Goal: Obtain resource: Download file/media

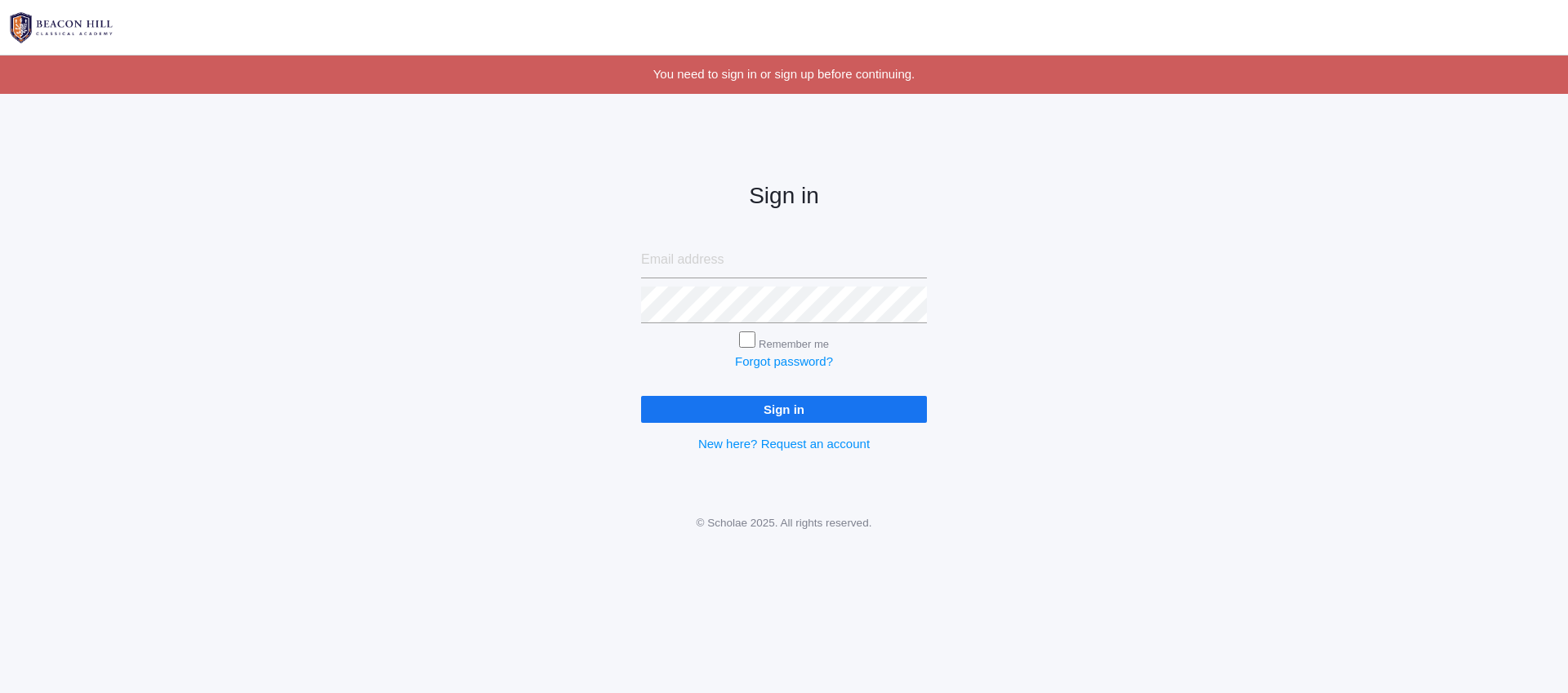
type input "[EMAIL_ADDRESS][DOMAIN_NAME]"
click at [755, 409] on input "Sign in" at bounding box center [783, 409] width 285 height 27
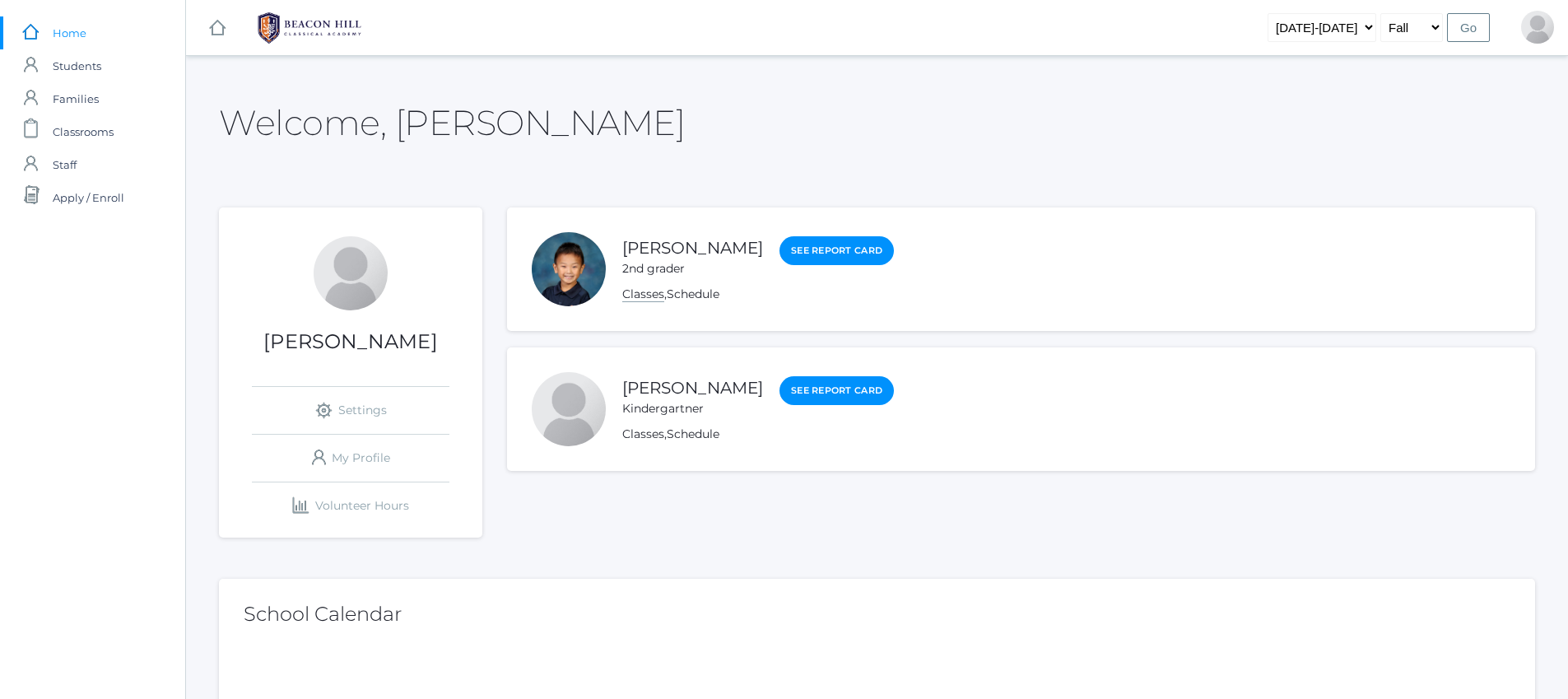
click at [645, 296] on link "Classes" at bounding box center [643, 295] width 42 height 16
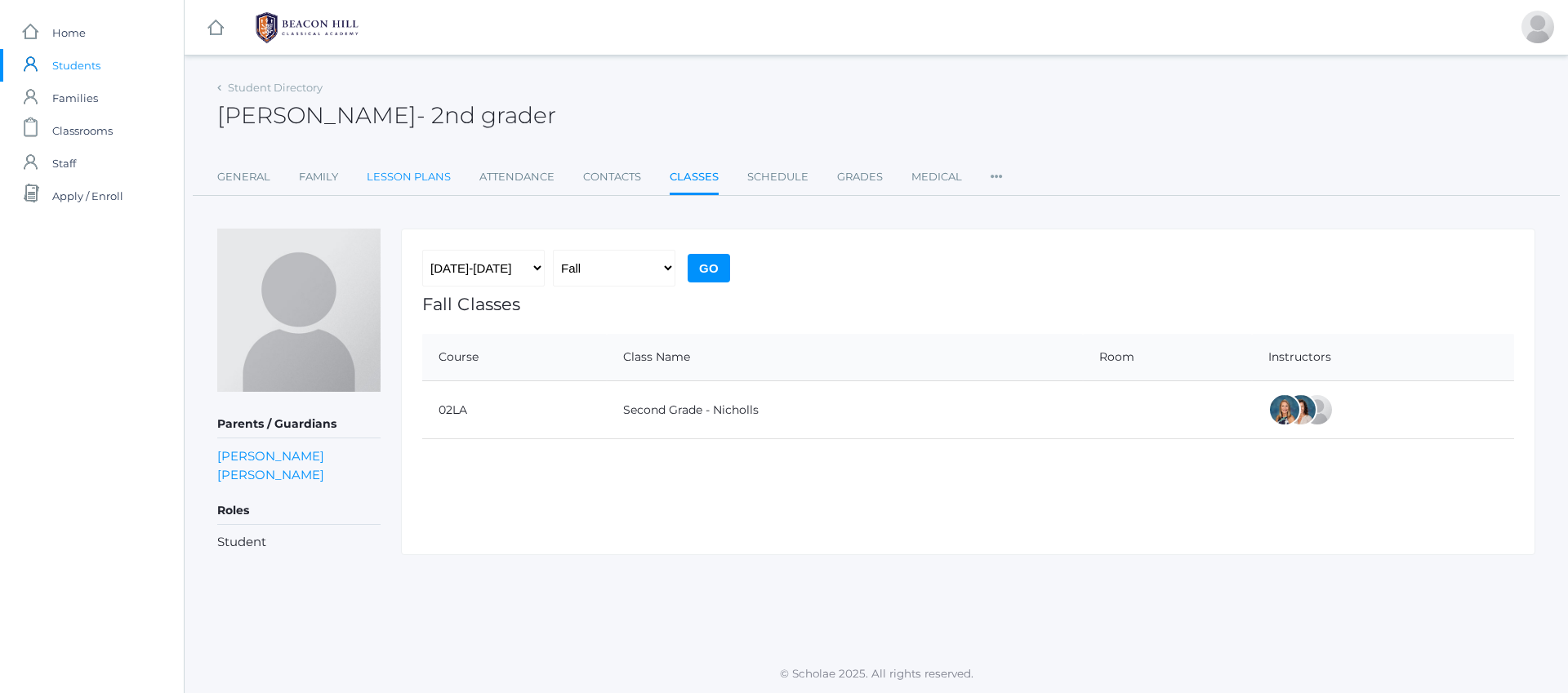
click at [367, 181] on link "Lesson Plans" at bounding box center [409, 178] width 85 height 33
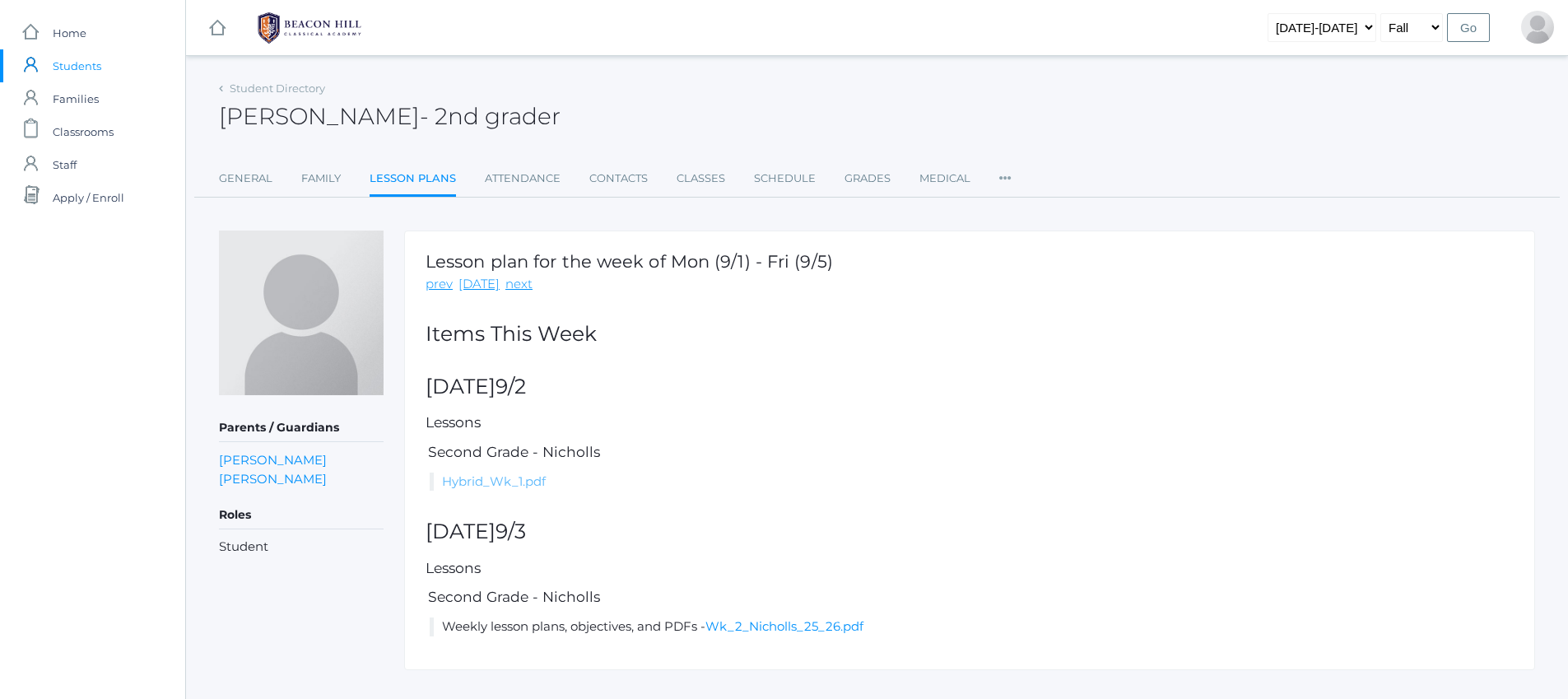
click at [522, 485] on link "Hybrid_Wk_1.pdf" at bounding box center [494, 482] width 103 height 16
click at [492, 482] on link "Hybrid_Wk_1.pdf" at bounding box center [494, 482] width 103 height 16
click at [271, 87] on link "Student Directory" at bounding box center [277, 88] width 96 height 13
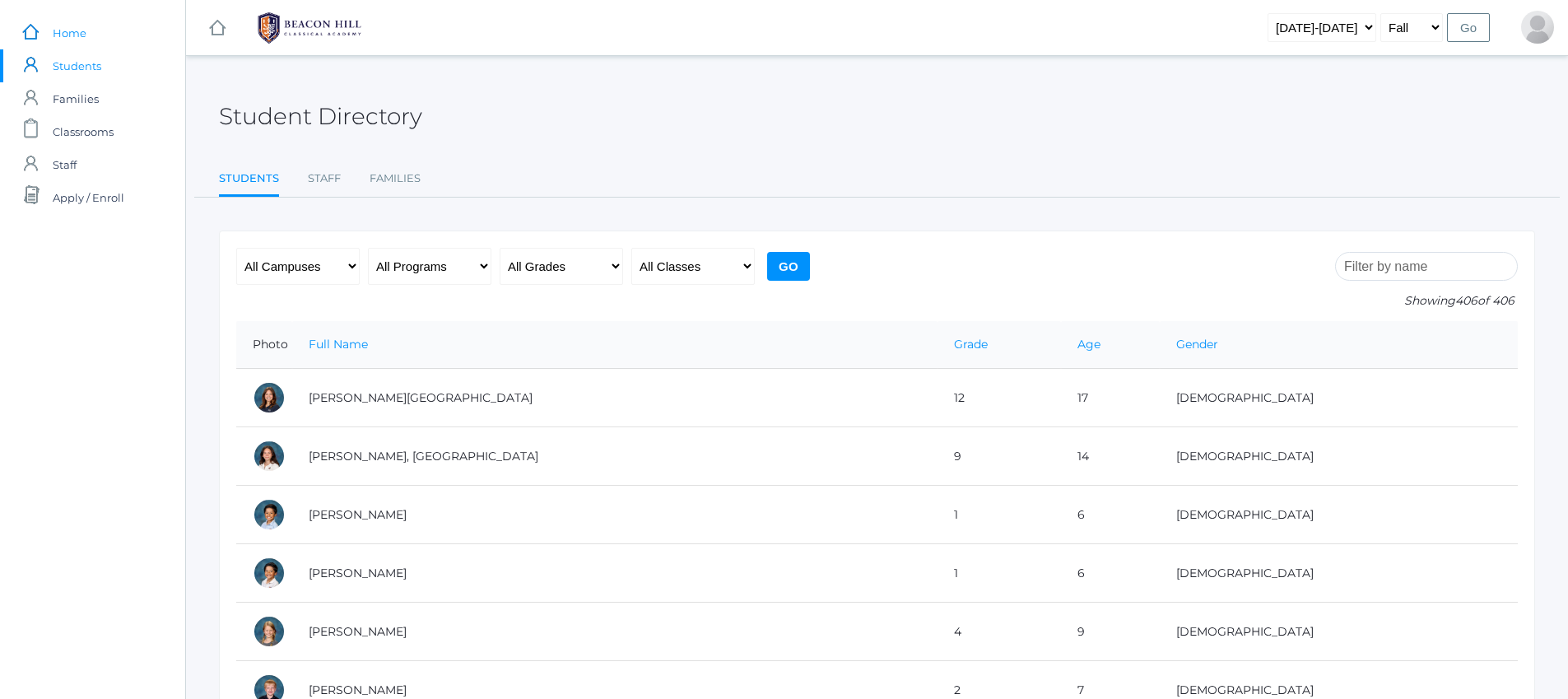
click at [94, 30] on link "icons/ui/navigation/home Created with Sketch. Home" at bounding box center [92, 33] width 185 height 33
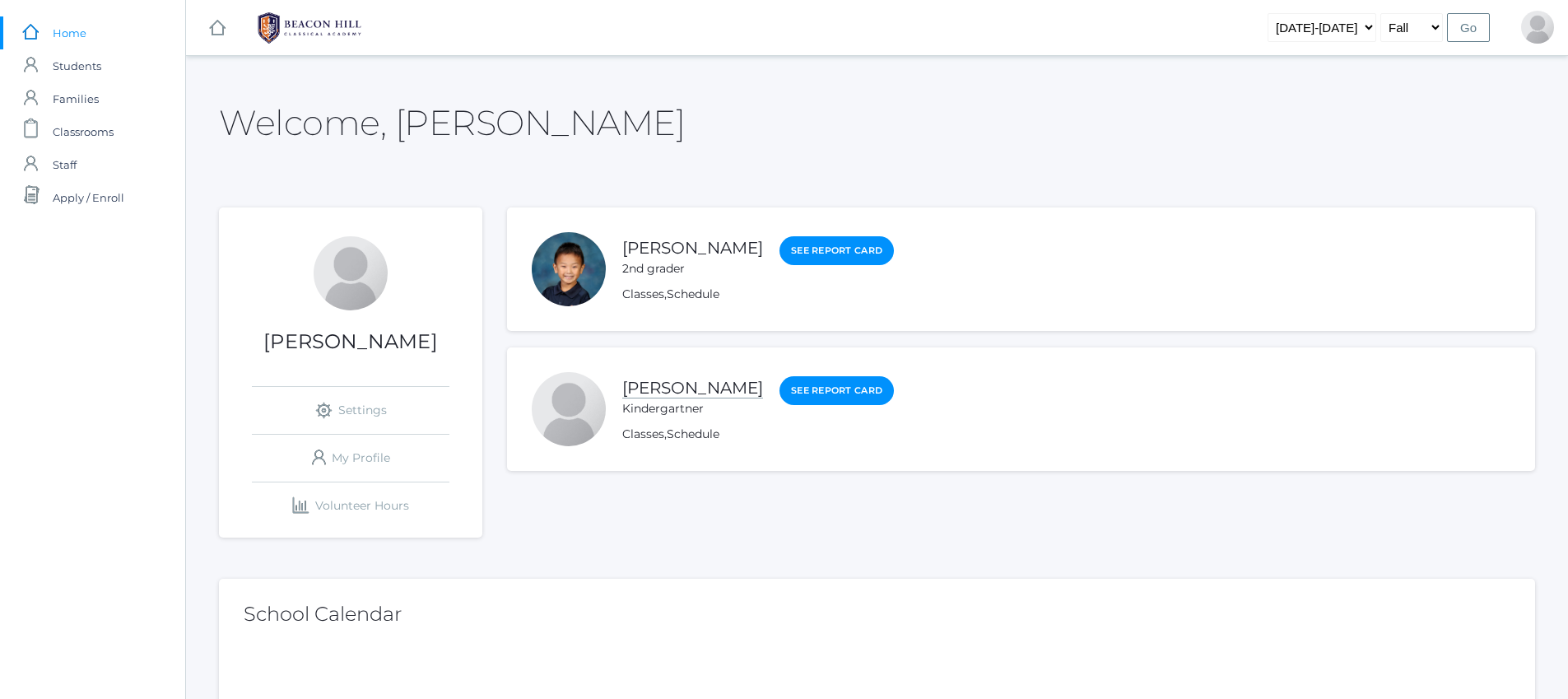
click at [677, 382] on link "[PERSON_NAME]" at bounding box center [693, 389] width 141 height 21
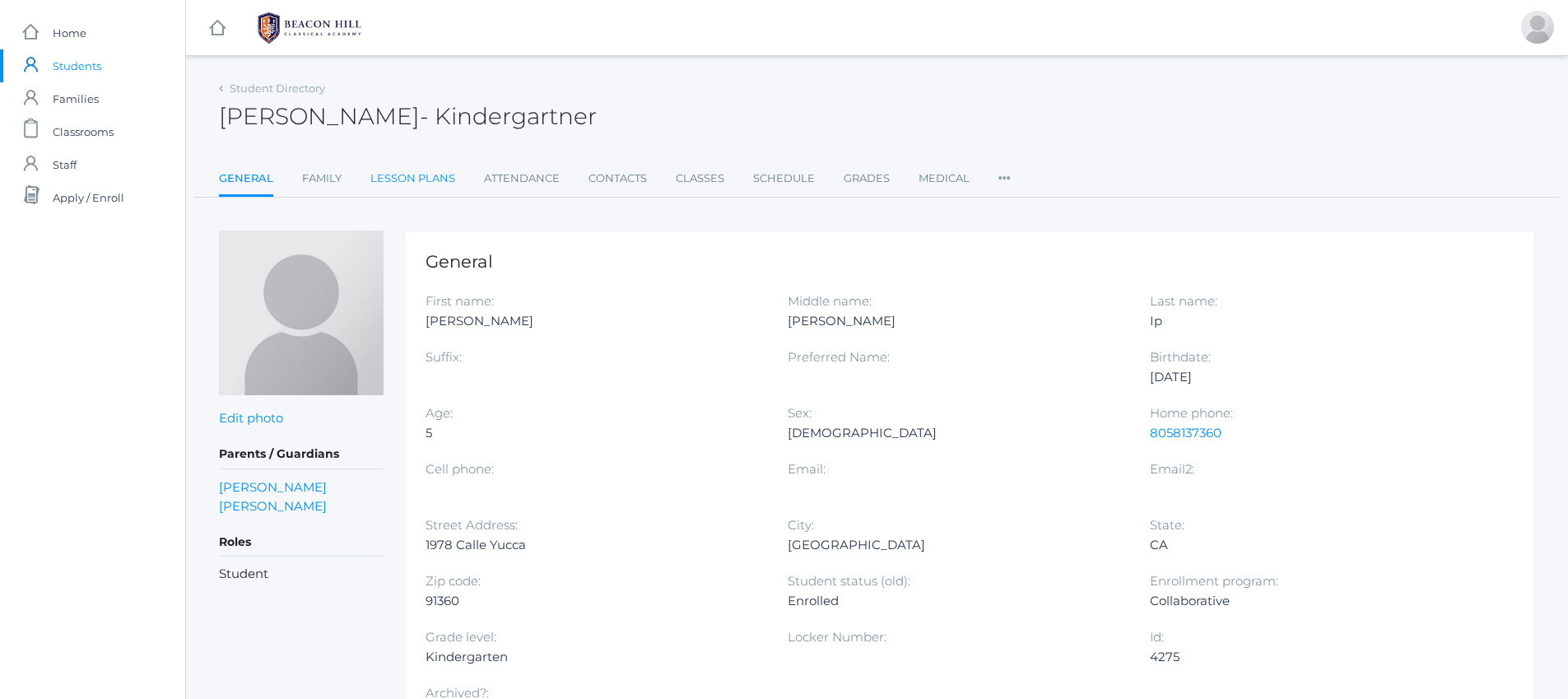
click at [449, 181] on link "Lesson Plans" at bounding box center [413, 179] width 85 height 33
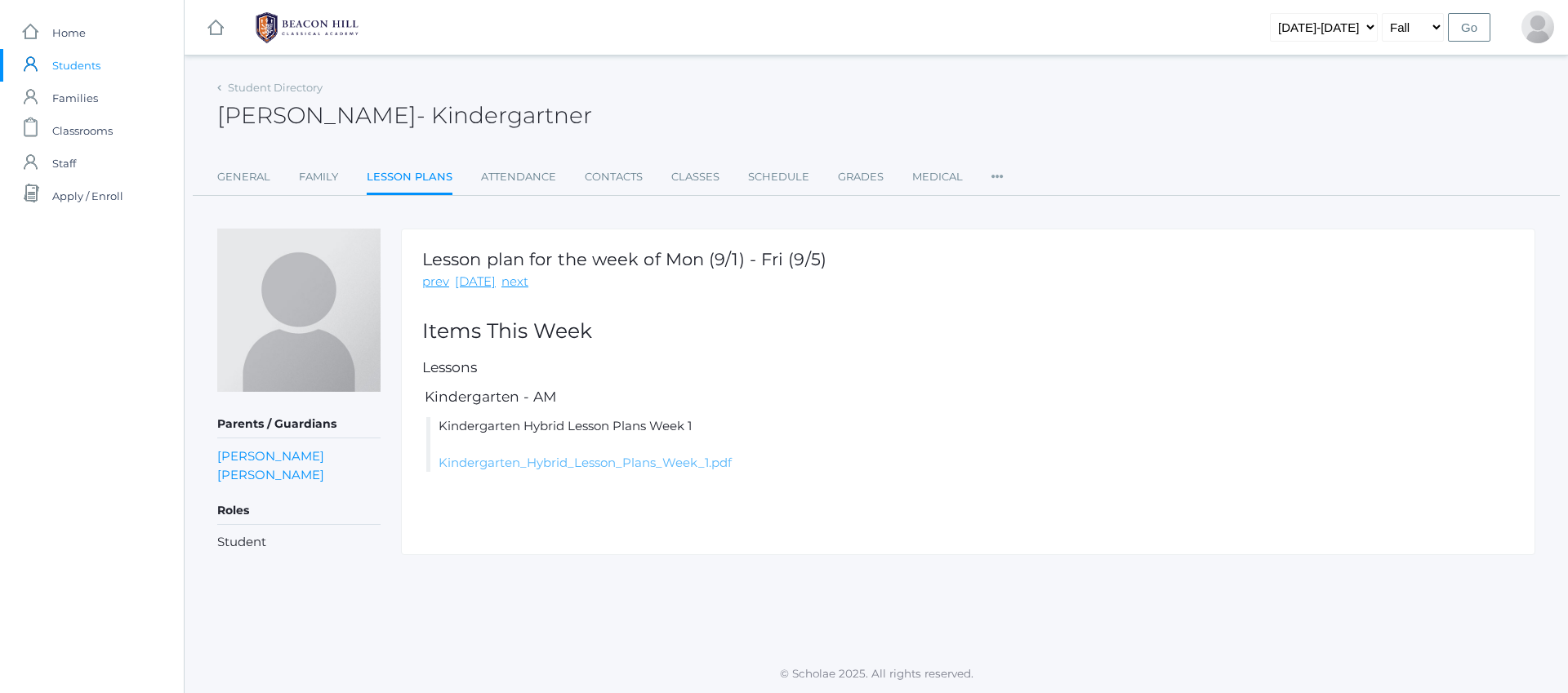
click at [517, 469] on link "Kindergarten_Hybrid_Lesson_Plans_Week_1.pdf" at bounding box center [586, 463] width 293 height 16
click at [794, 371] on h5 "Lessons" at bounding box center [969, 368] width 1092 height 16
click at [1076, 288] on div "Lesson plan for the week of Mon (9/1) - Fri (9/5) prev [DATE] next" at bounding box center [969, 271] width 1092 height 41
